Goal: Information Seeking & Learning: Learn about a topic

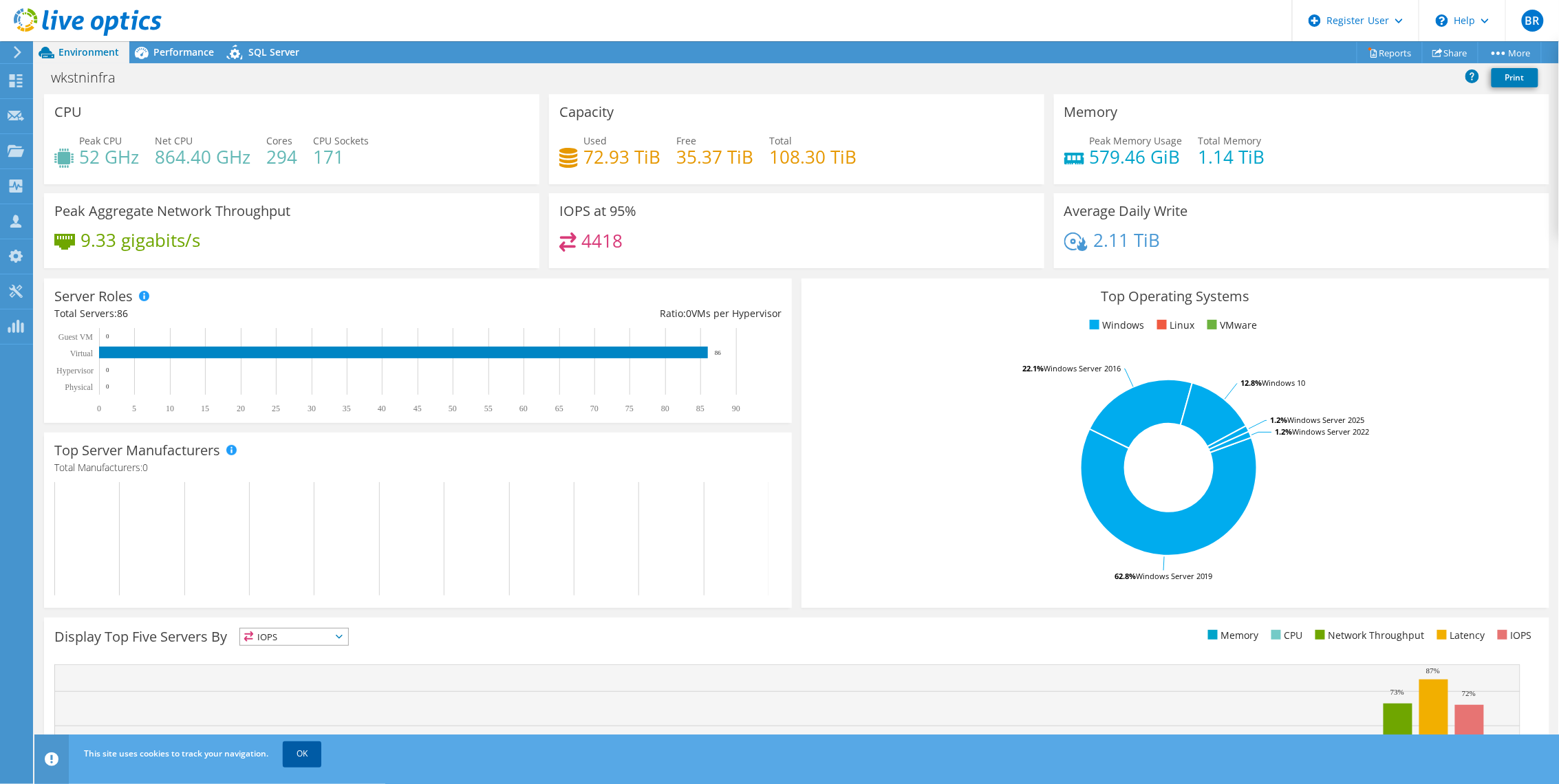
click at [312, 764] on link "OK" at bounding box center [302, 753] width 38 height 24
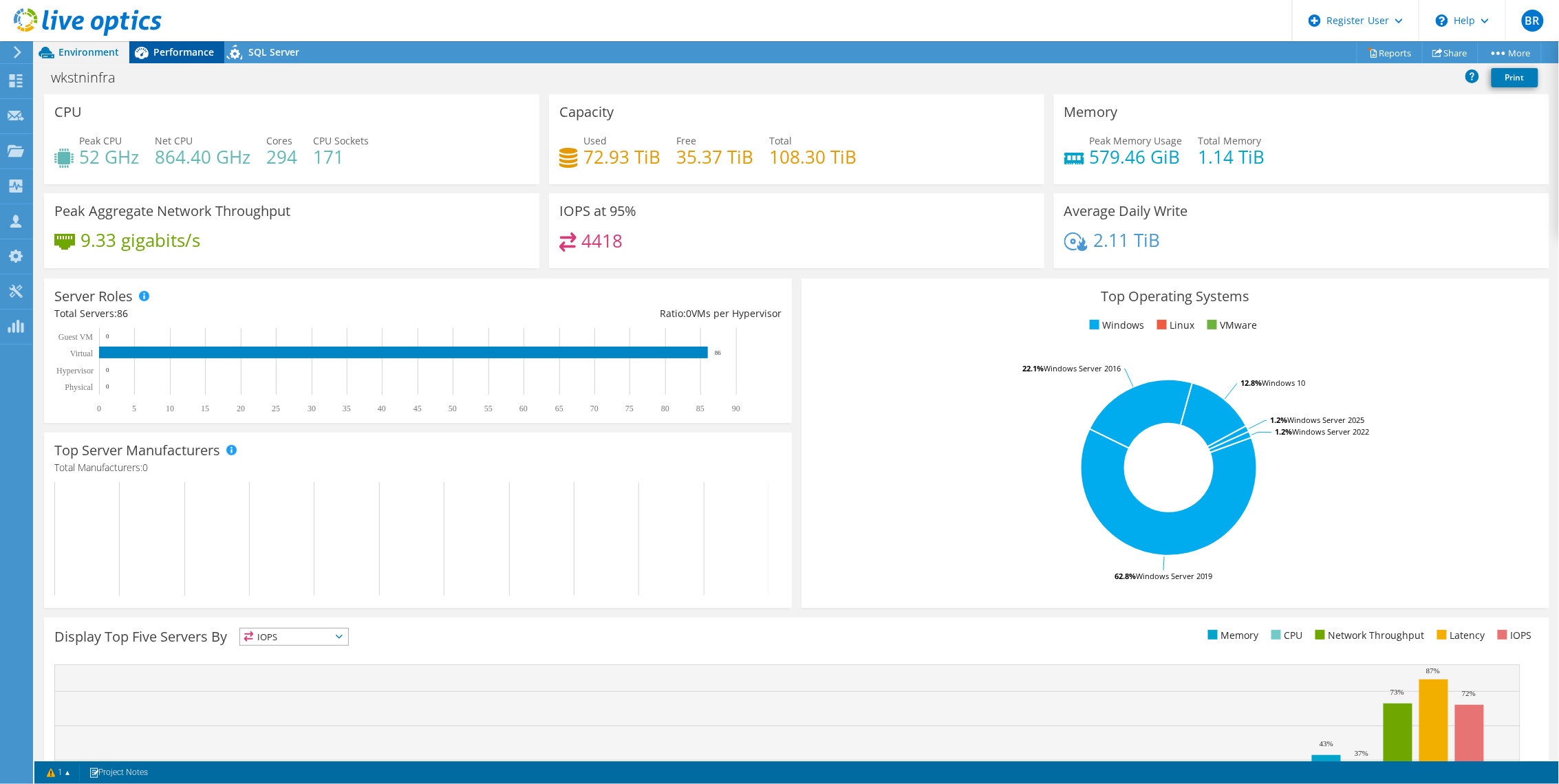
click at [196, 51] on span "Performance" at bounding box center [184, 52] width 60 height 13
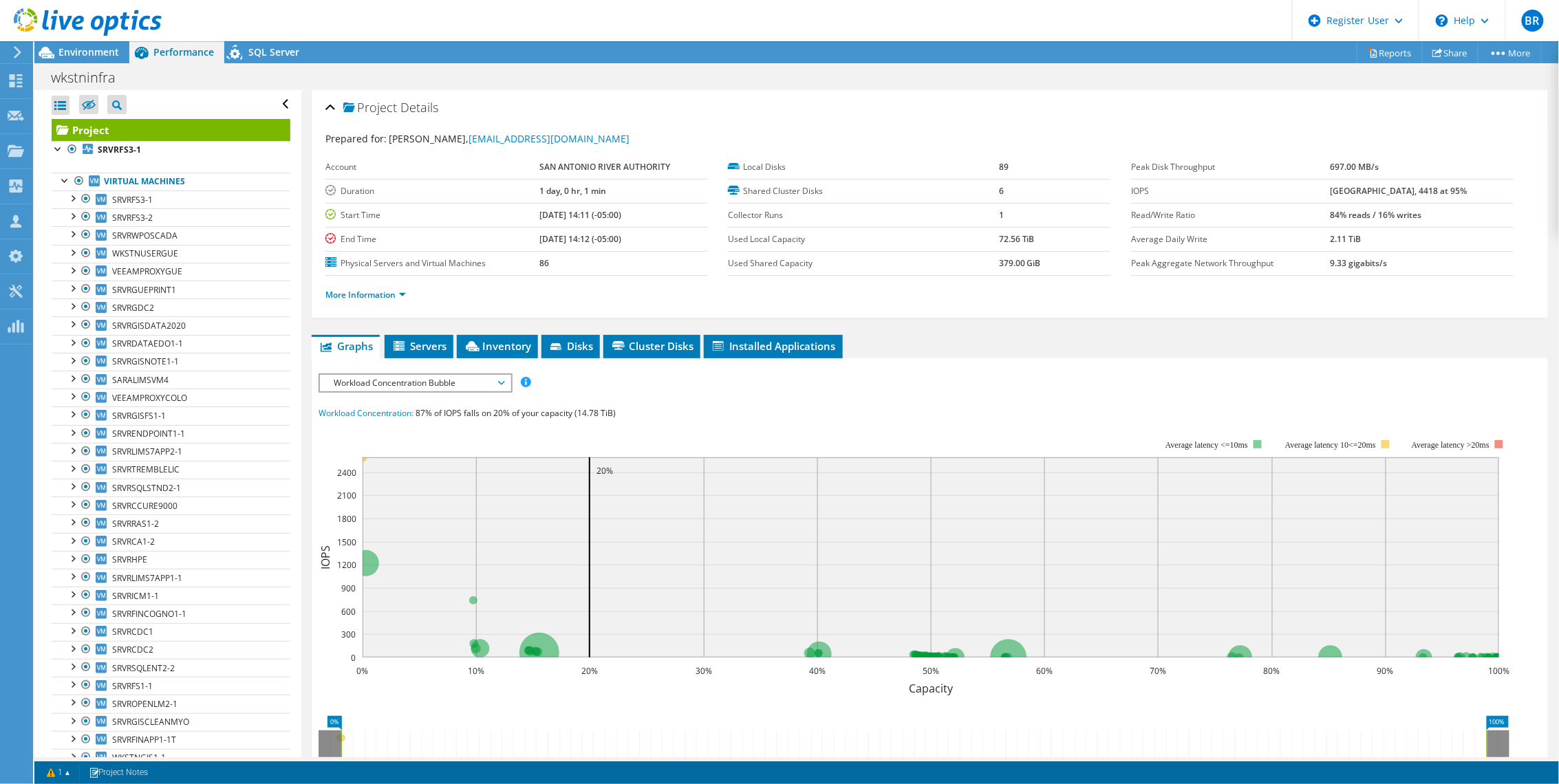
drag, startPoint x: 528, startPoint y: 214, endPoint x: 578, endPoint y: 214, distance: 50.0
click at [578, 214] on tr "Start Time [DATE] 14:11 (-05:00)" at bounding box center [516, 215] width 383 height 24
drag, startPoint x: 578, startPoint y: 214, endPoint x: 570, endPoint y: 237, distance: 24.4
click at [570, 237] on b "[DATE] 14:12 (-05:00)" at bounding box center [580, 239] width 82 height 11
click at [523, 342] on span "Inventory" at bounding box center [497, 345] width 67 height 14
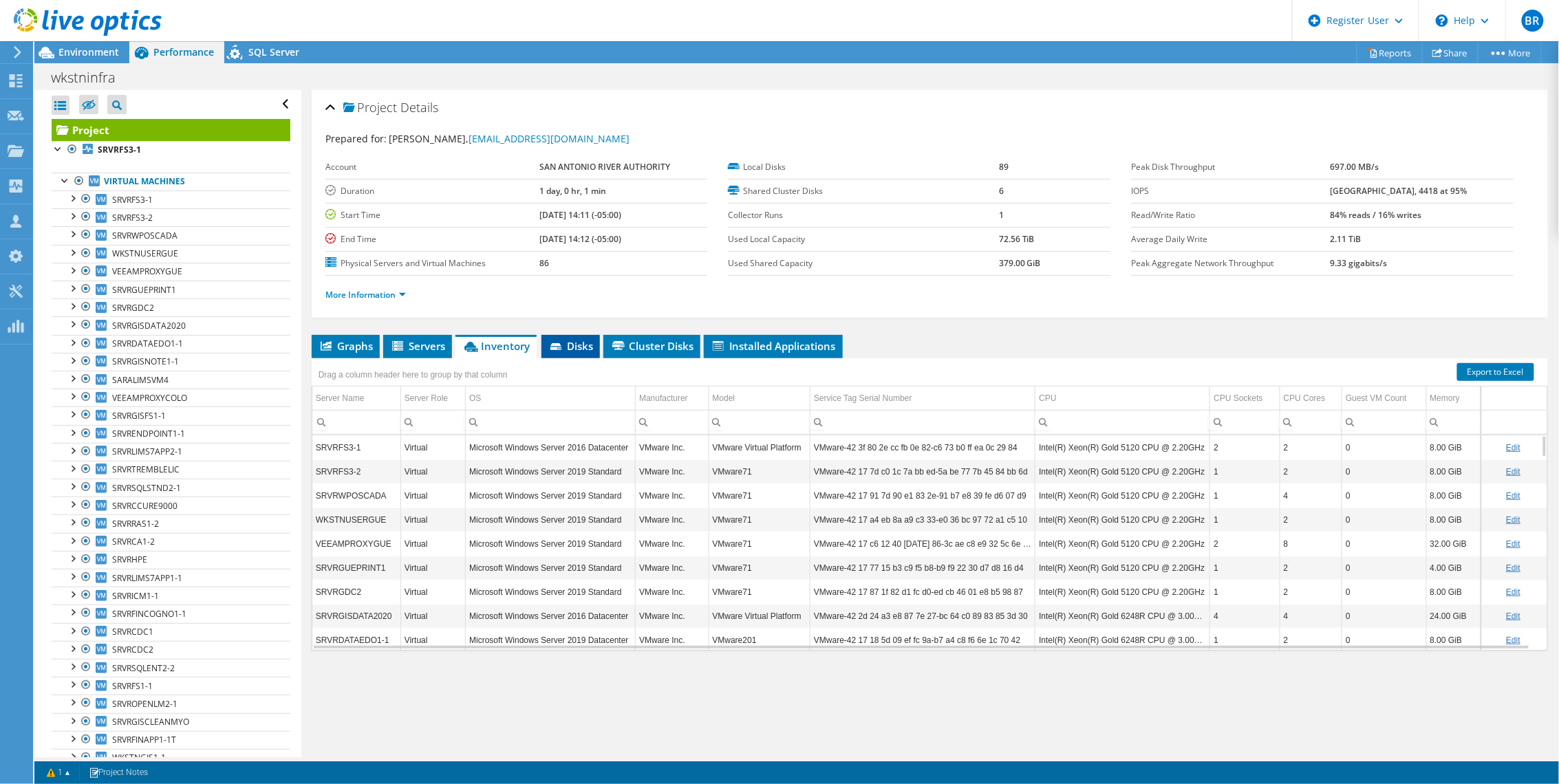
click at [573, 342] on span "Disks" at bounding box center [570, 345] width 45 height 14
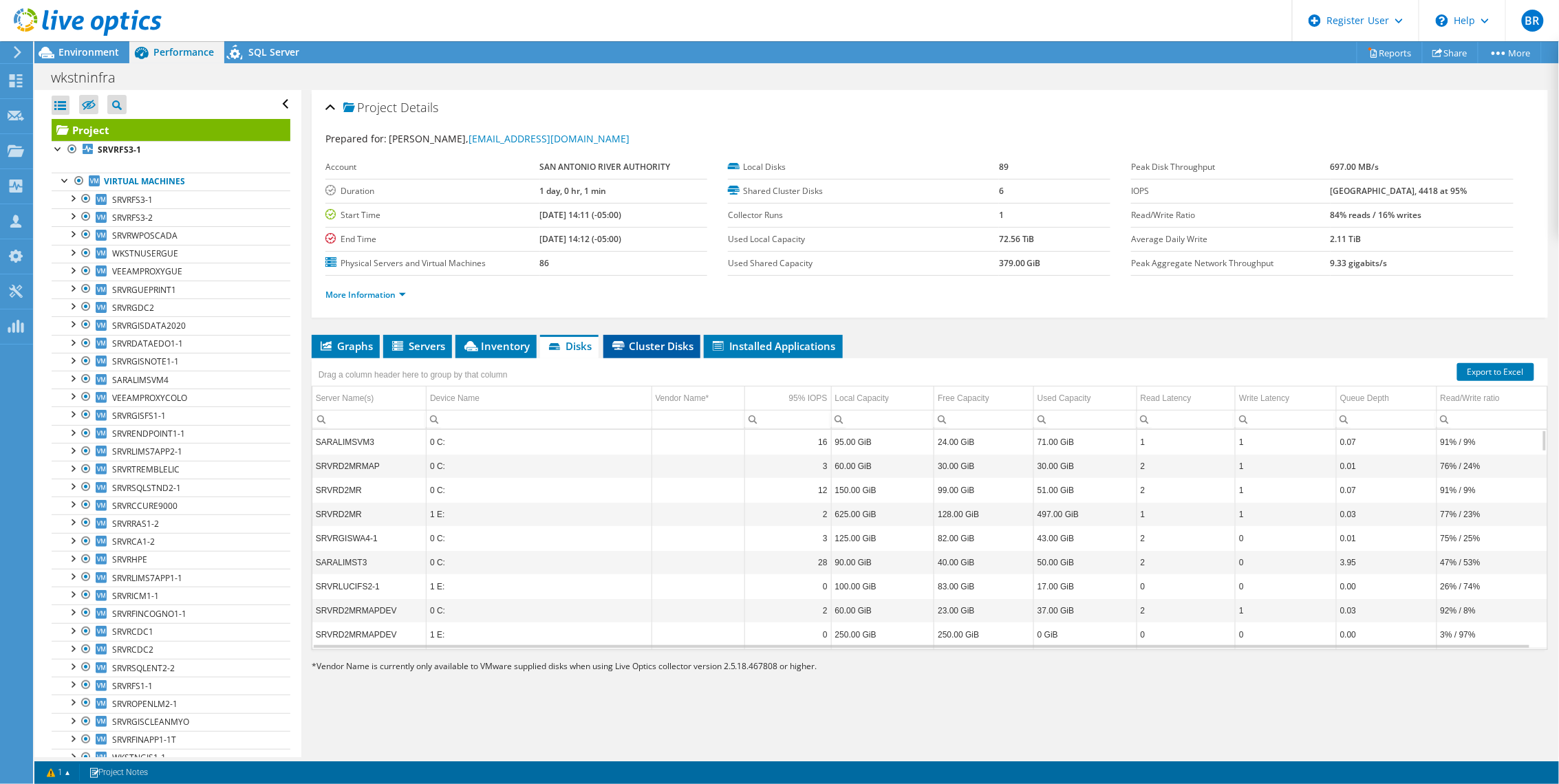
click at [643, 340] on span "Cluster Disks" at bounding box center [652, 345] width 83 height 14
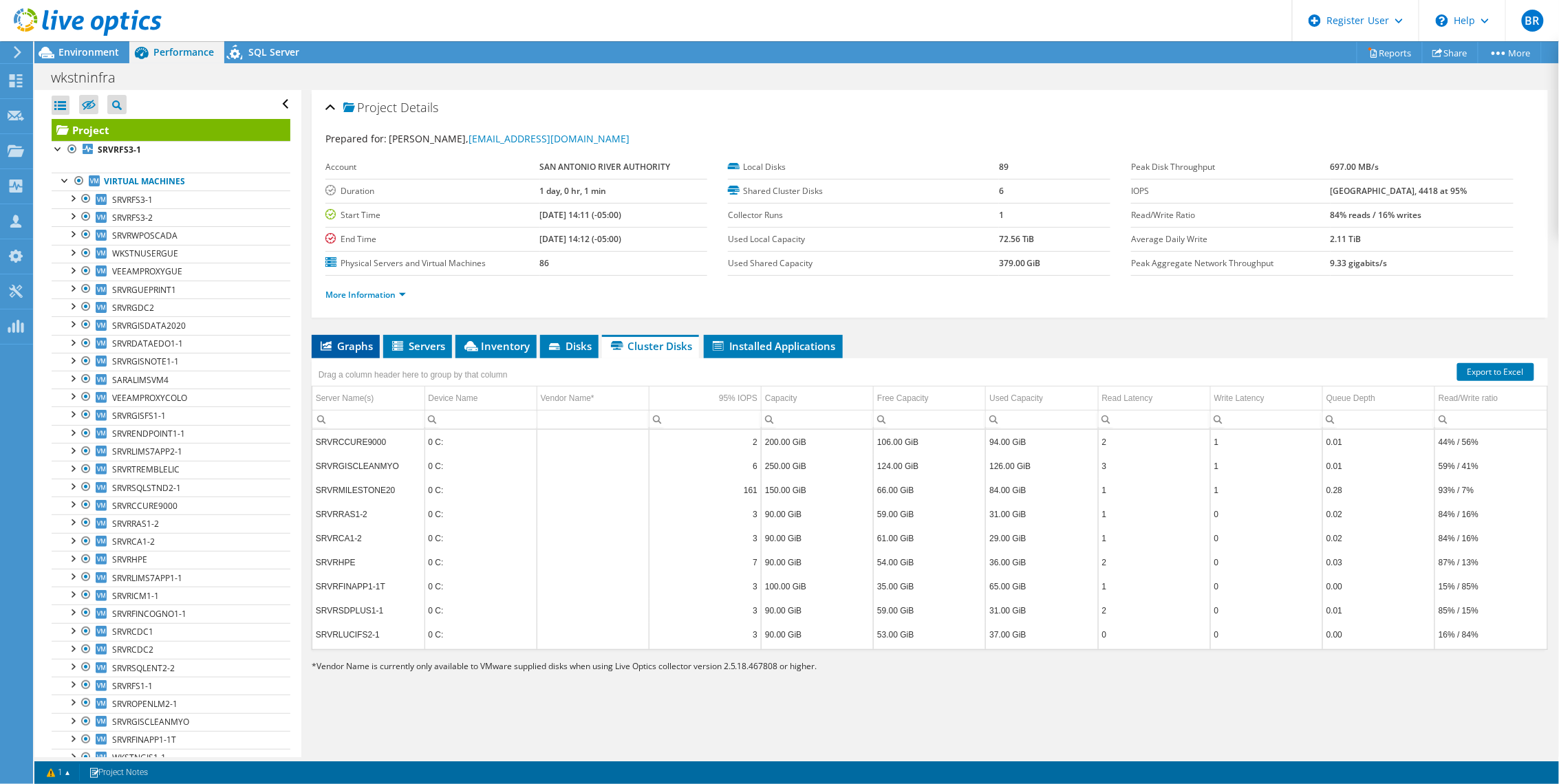
click at [352, 342] on span "Graphs" at bounding box center [345, 345] width 54 height 14
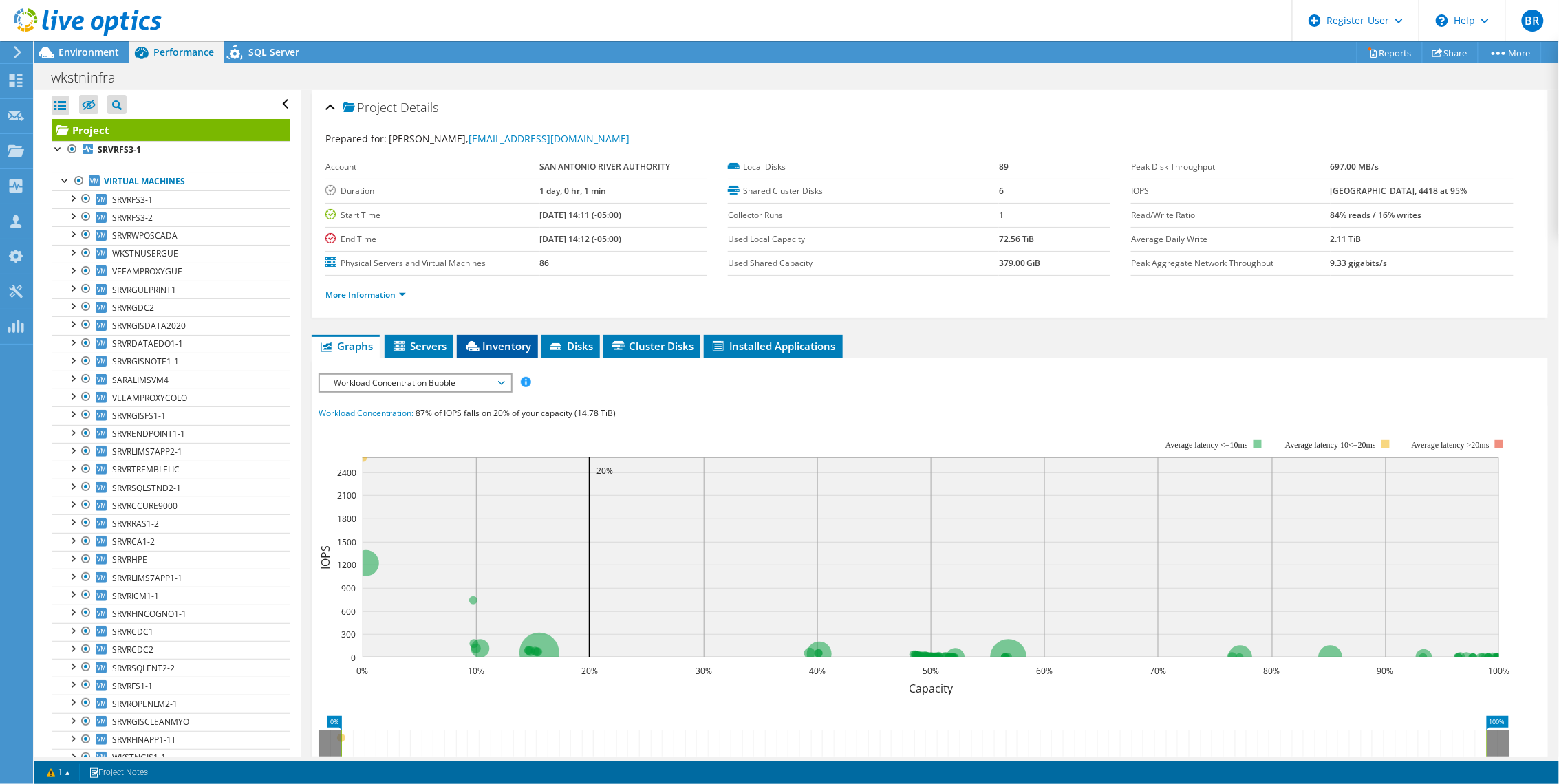
click at [476, 336] on li "Inventory" at bounding box center [497, 346] width 81 height 24
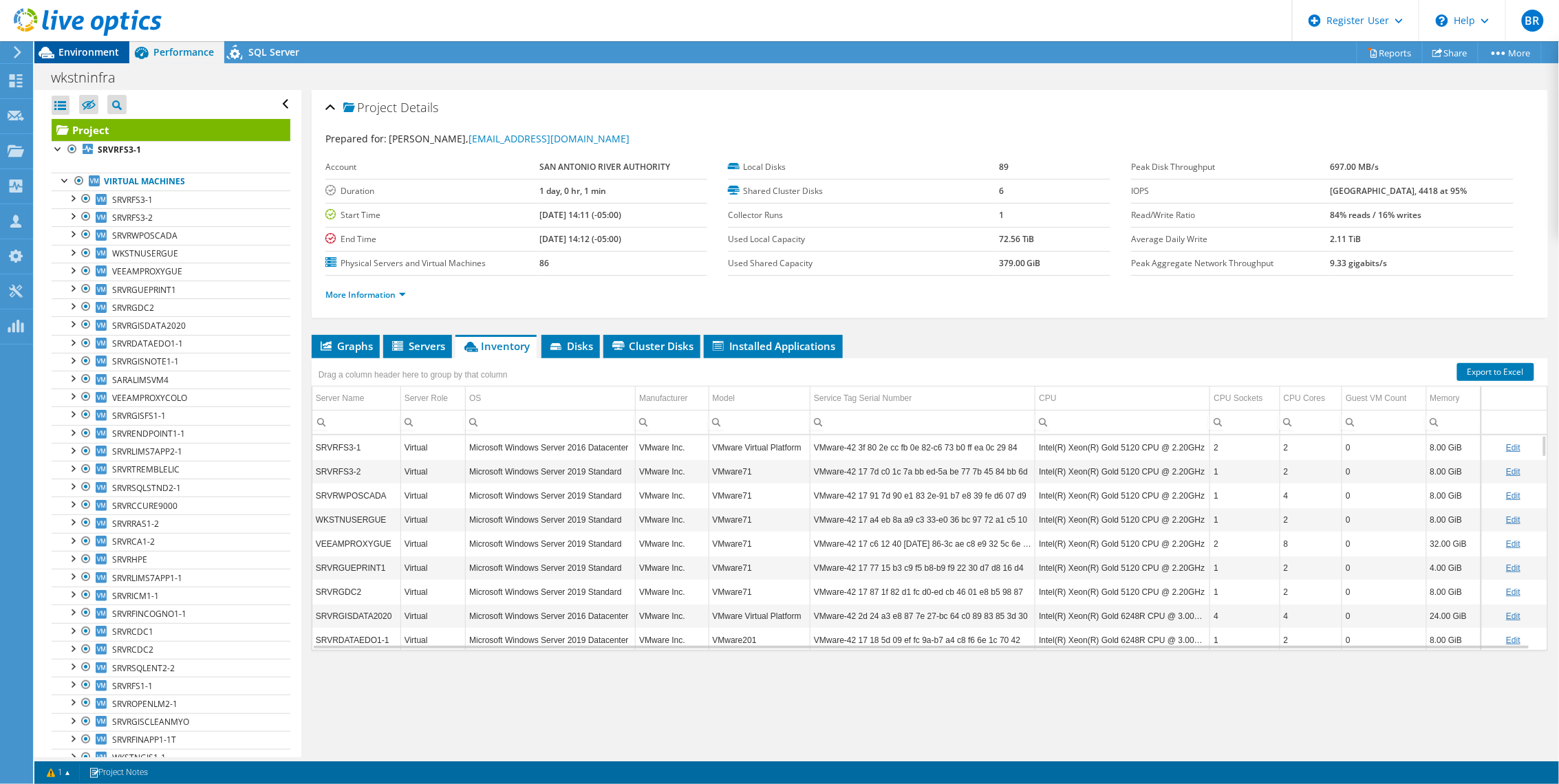
click at [69, 50] on span "Environment" at bounding box center [89, 52] width 60 height 13
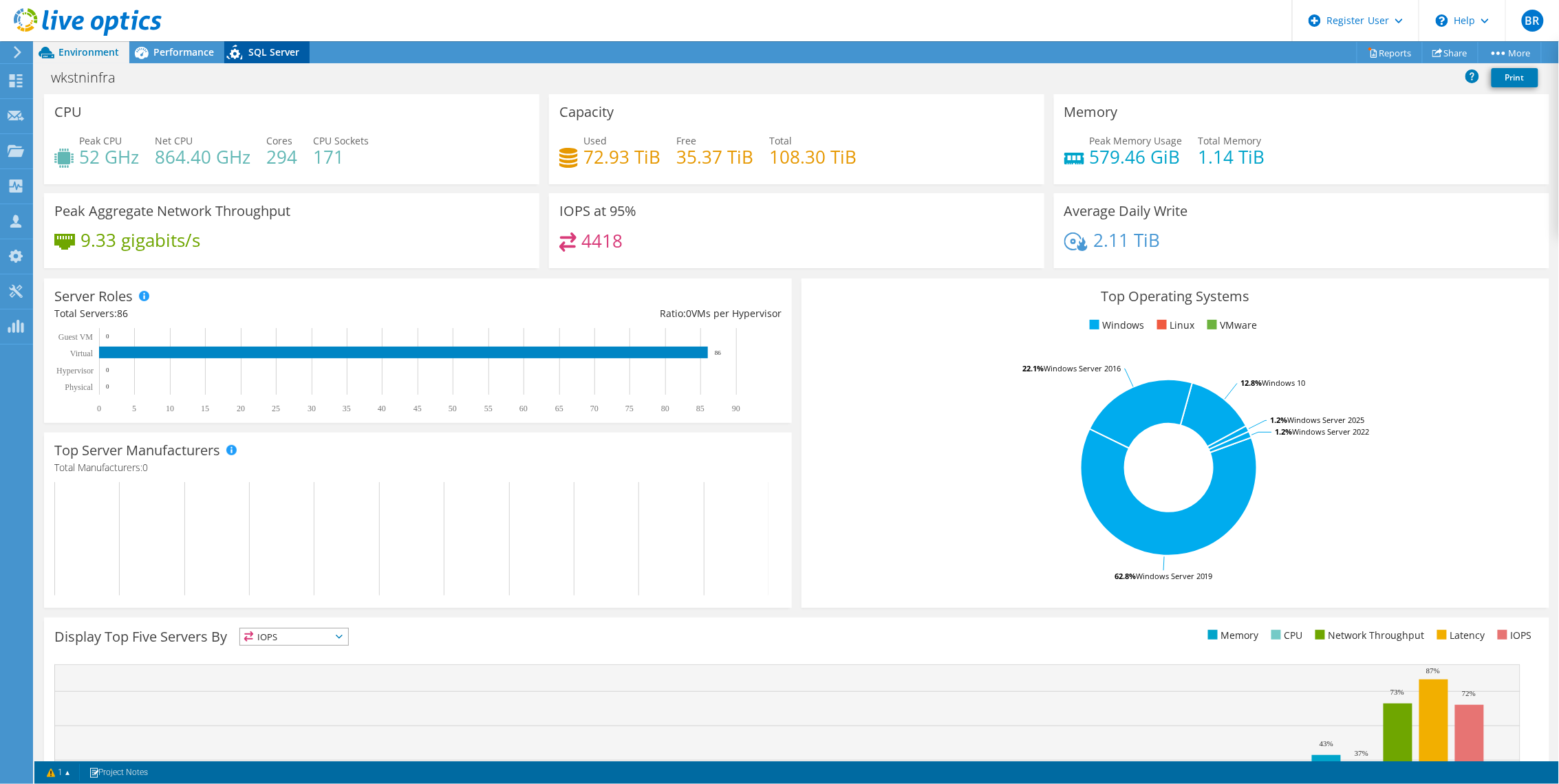
click at [263, 53] on span "SQL Server" at bounding box center [274, 52] width 51 height 13
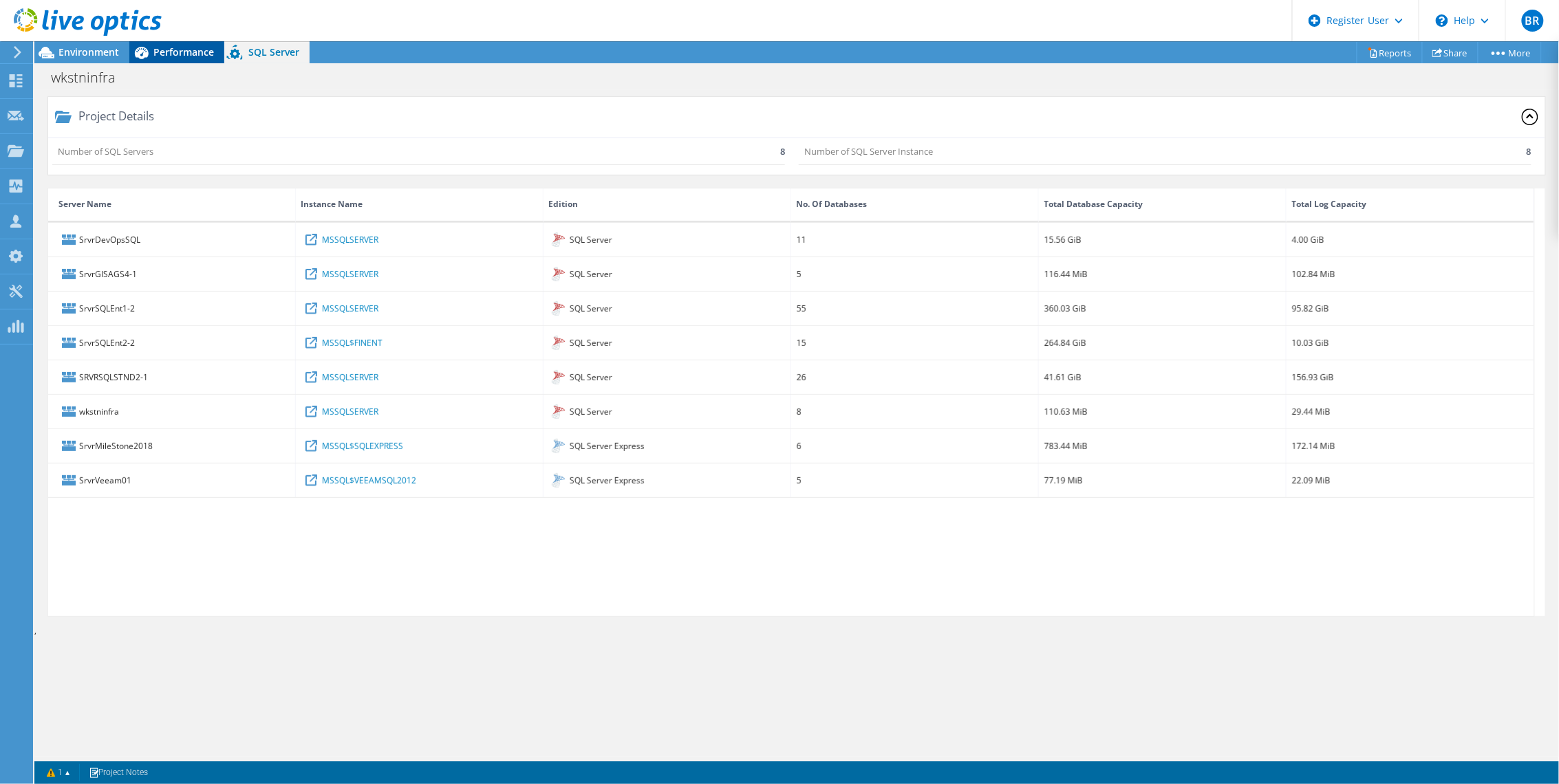
click at [210, 51] on span "Performance" at bounding box center [184, 52] width 60 height 13
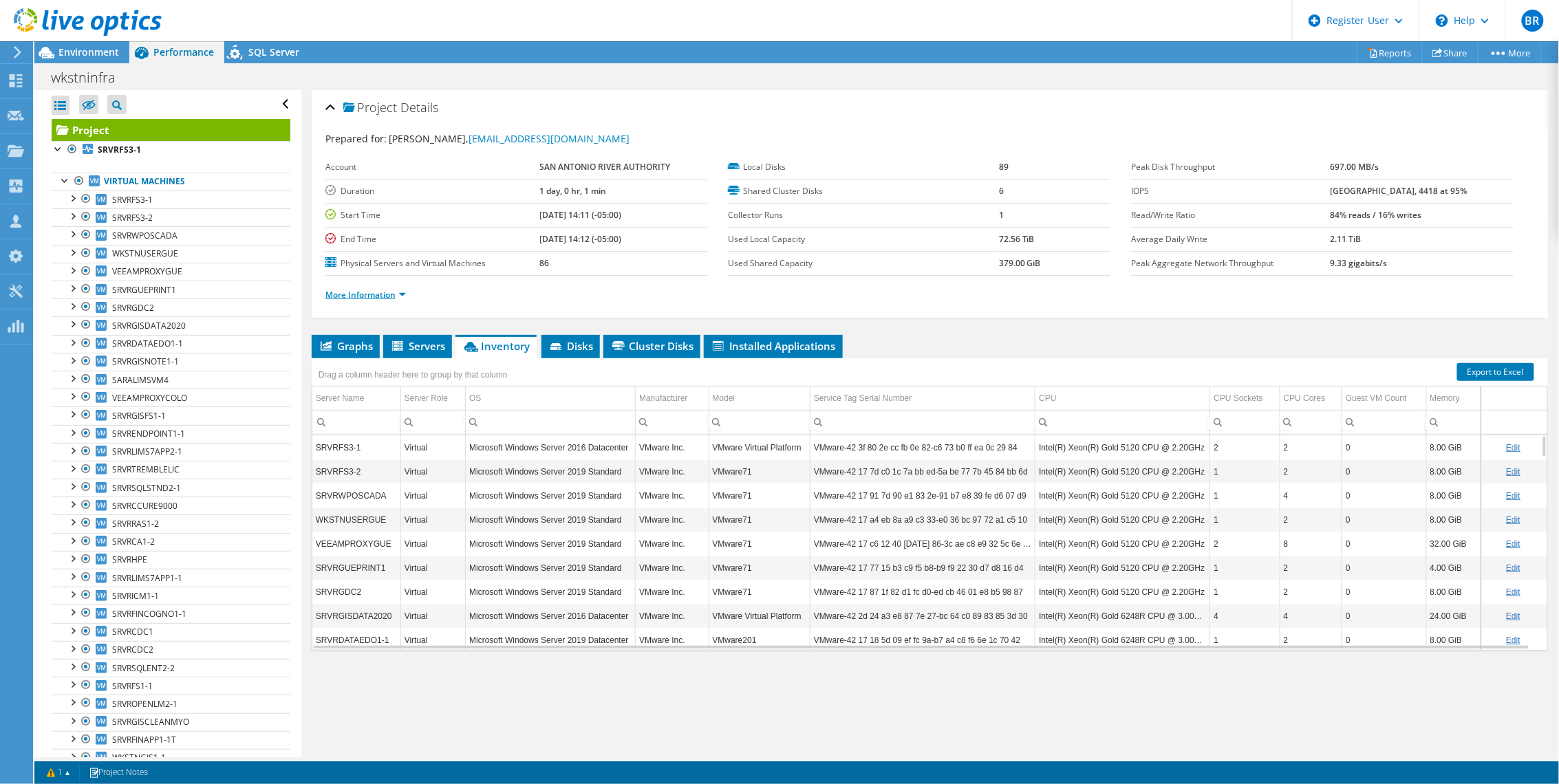
click at [347, 297] on link "More Information" at bounding box center [365, 294] width 80 height 11
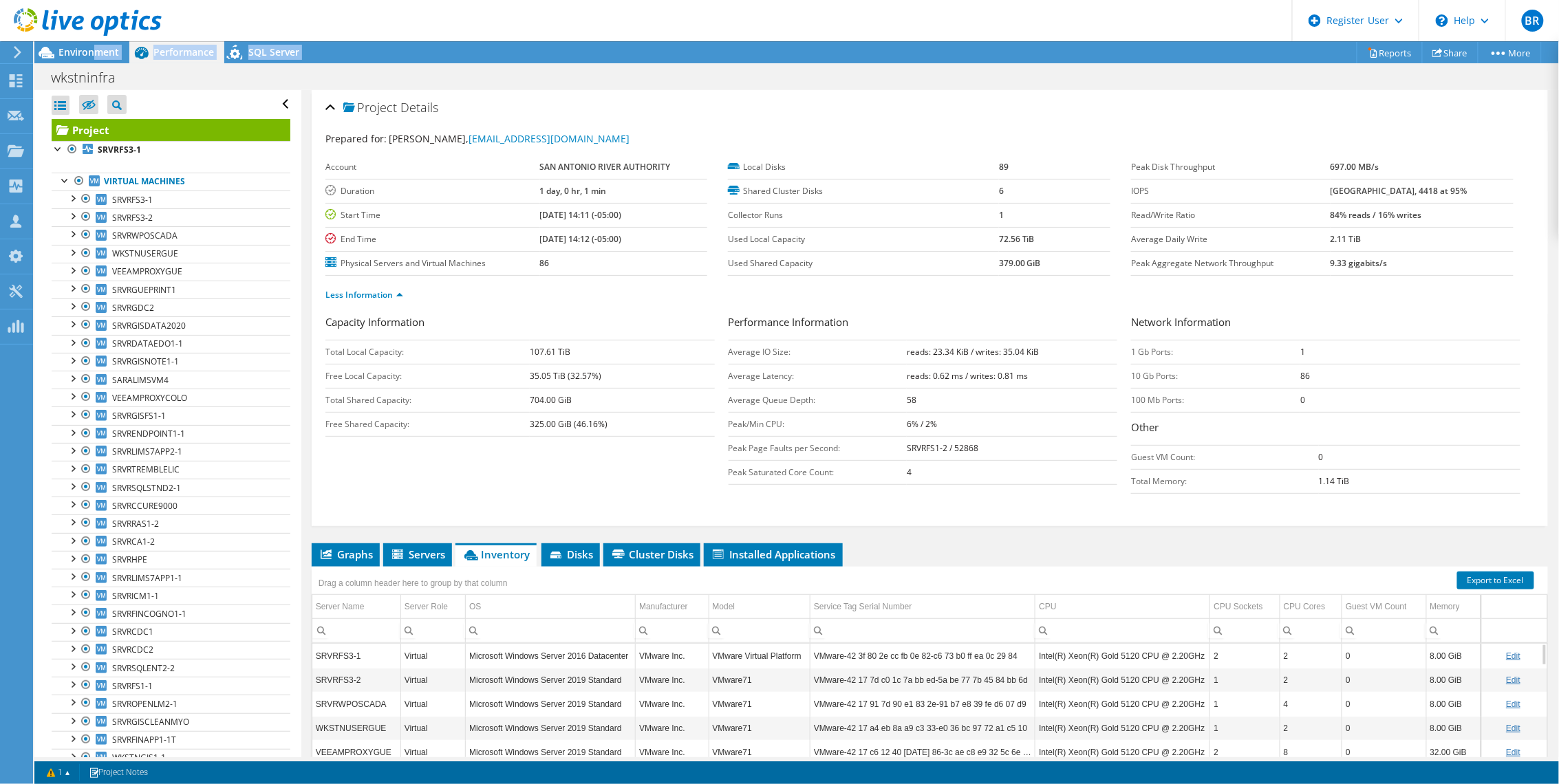
click at [97, 66] on div "Project Actions Project Actions Reports Share More" at bounding box center [796, 413] width 1524 height 743
drag, startPoint x: 97, startPoint y: 66, endPoint x: 101, endPoint y: 47, distance: 19.4
click at [101, 47] on span "Environment" at bounding box center [89, 52] width 60 height 13
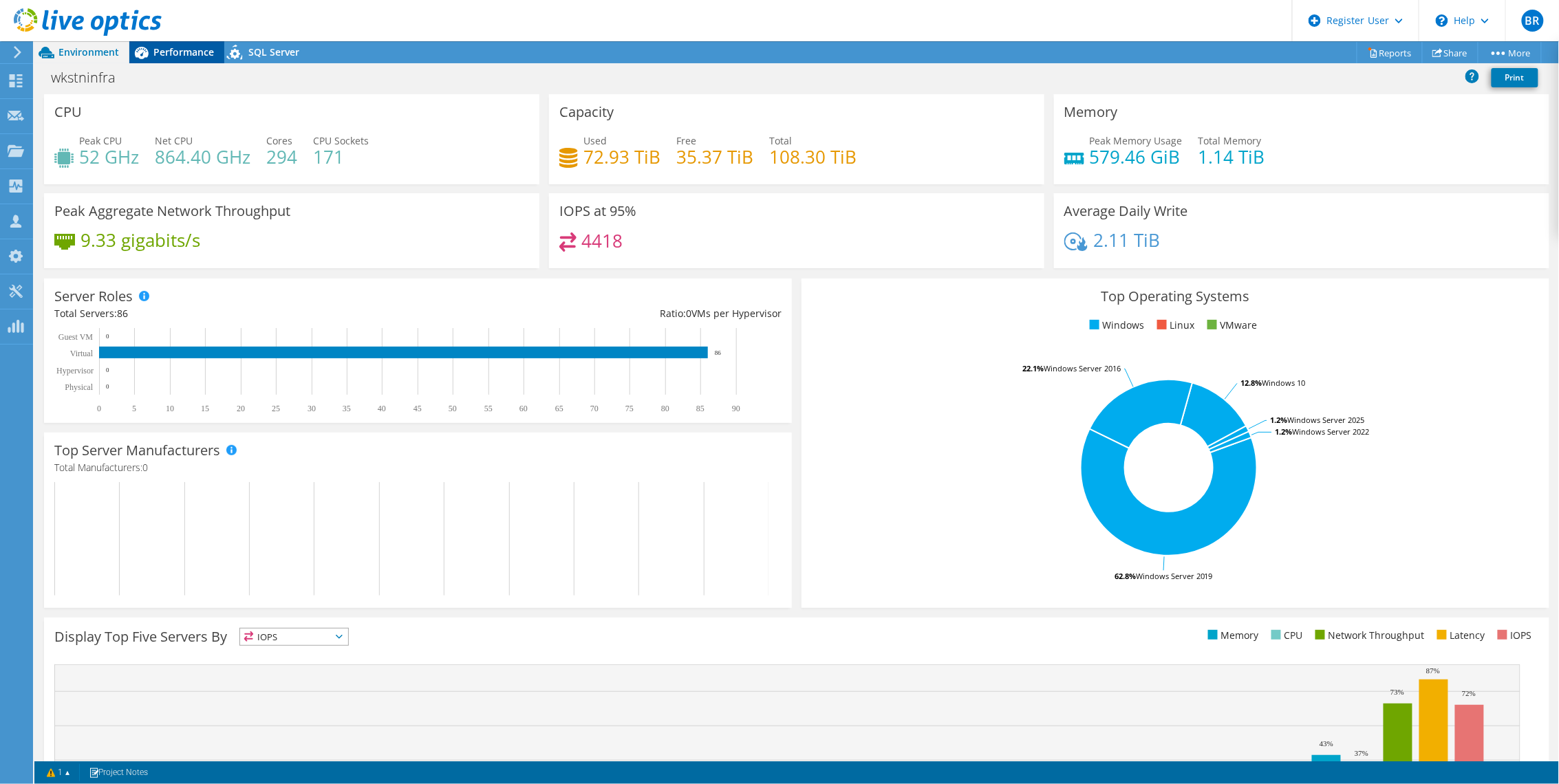
click at [181, 60] on div "Performance" at bounding box center [176, 52] width 95 height 22
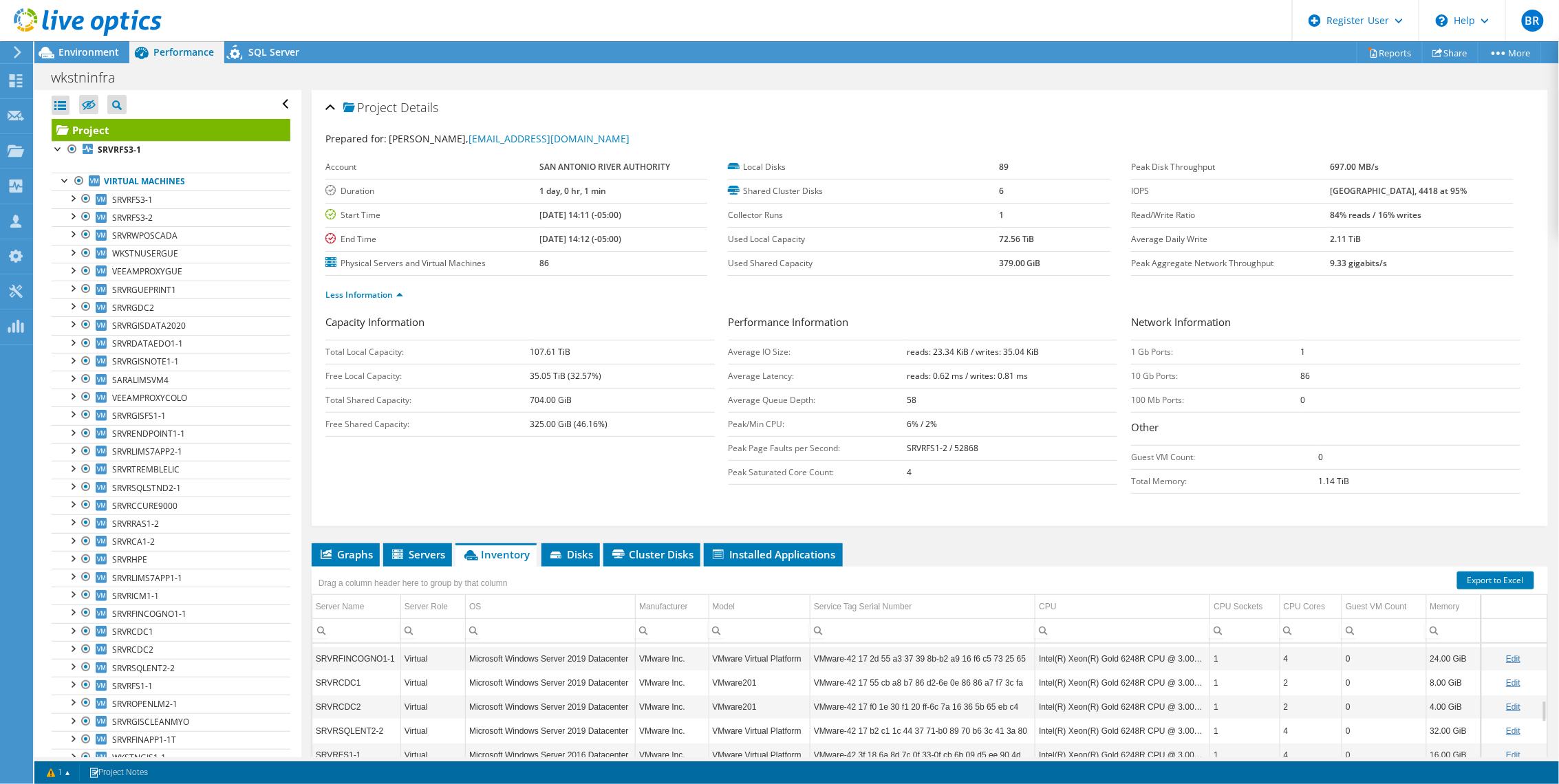
scroll to position [93, 0]
drag, startPoint x: 879, startPoint y: 2, endPoint x: 905, endPoint y: 331, distance: 330.0
click at [879, 2] on header "BR Dell User [PERSON_NAME] [PERSON_NAME][EMAIL_ADDRESS][DOMAIN_NAME] Dell My Pr…" at bounding box center [780, 20] width 1559 height 41
click at [594, 18] on header "BR Dell User [PERSON_NAME] [PERSON_NAME][EMAIL_ADDRESS][DOMAIN_NAME] Dell My Pr…" at bounding box center [780, 20] width 1559 height 41
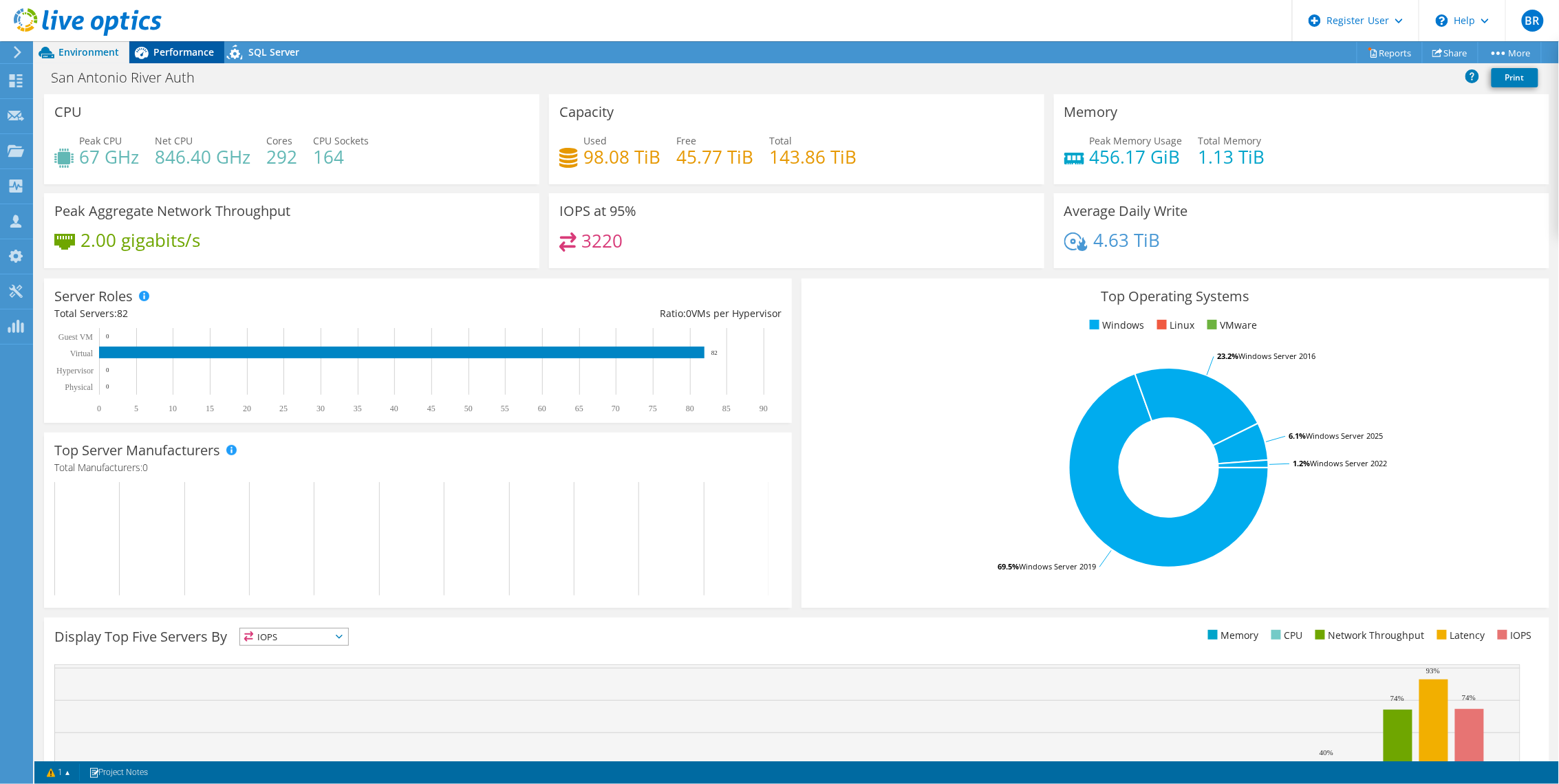
click at [165, 43] on div "Performance" at bounding box center [176, 52] width 95 height 22
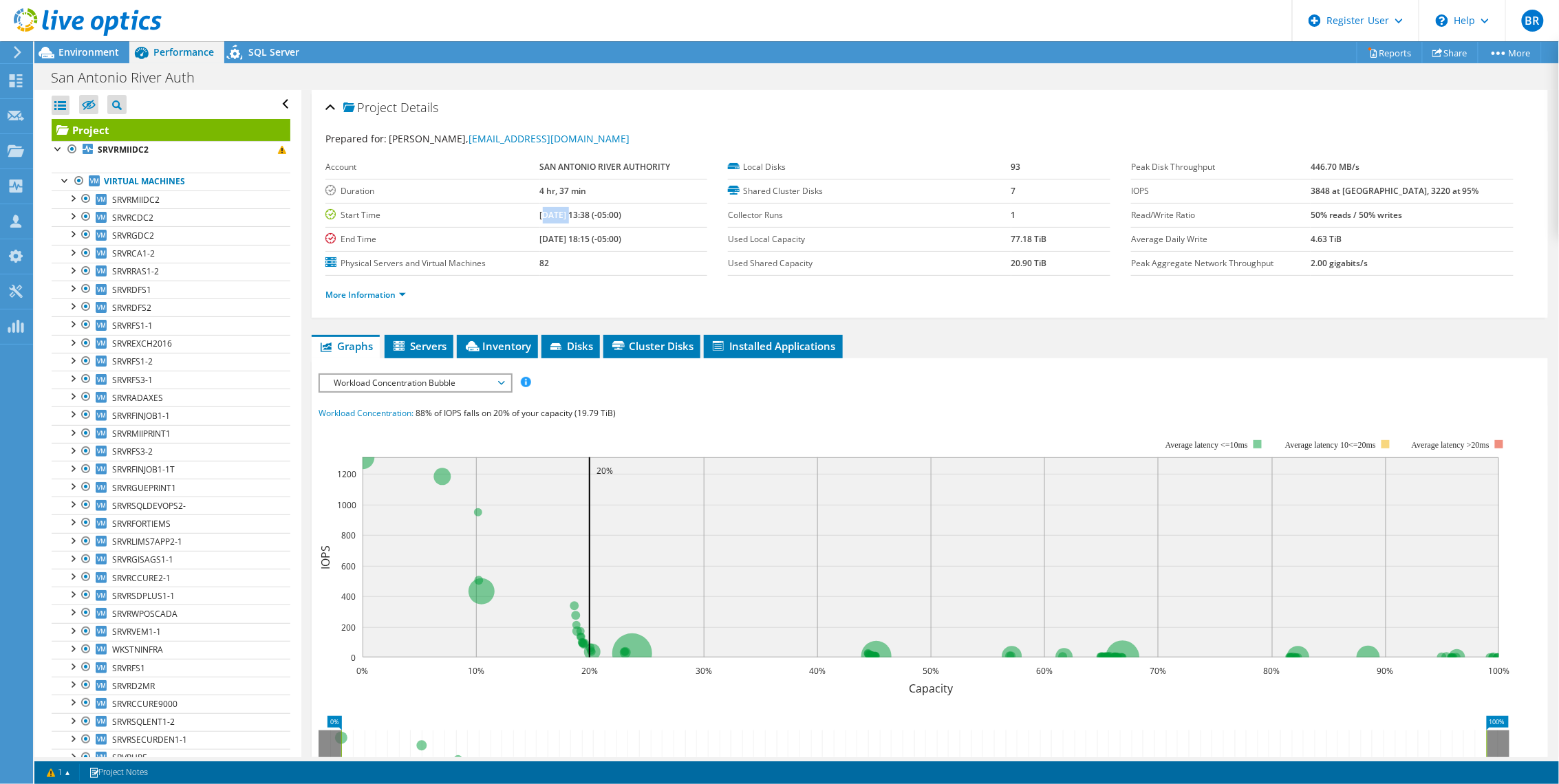
drag, startPoint x: 541, startPoint y: 219, endPoint x: 566, endPoint y: 215, distance: 25.3
click at [566, 215] on b "09/10/2025, 13:38 (-05:00)" at bounding box center [580, 214] width 82 height 11
click at [587, 223] on td "09/10/2025, 13:38 (-05:00)" at bounding box center [623, 215] width 167 height 24
